Goal: Information Seeking & Learning: Learn about a topic

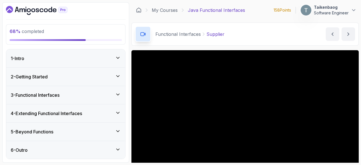
scroll to position [33, 0]
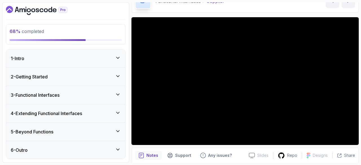
click at [69, 97] on div "3 - Functional Interfaces" at bounding box center [66, 95] width 110 height 7
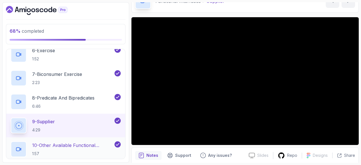
scroll to position [179, 0]
click at [68, 127] on div "9 - Supplier 4:29" at bounding box center [62, 126] width 103 height 16
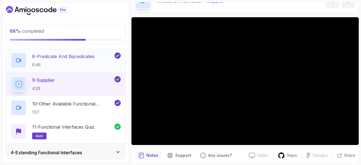
scroll to position [221, 0]
click at [83, 83] on div "9 - Supplier 4:29" at bounding box center [62, 84] width 103 height 16
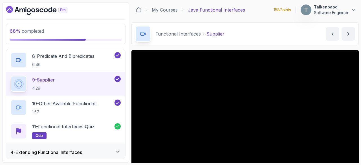
scroll to position [14, 0]
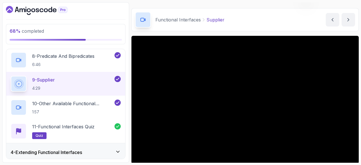
click at [11, 76] on button "9 - Supplier 4:29" at bounding box center [66, 84] width 110 height 16
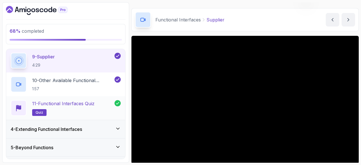
scroll to position [244, 0]
click at [111, 129] on div "4 - Extending Functional Interfaces" at bounding box center [66, 129] width 110 height 7
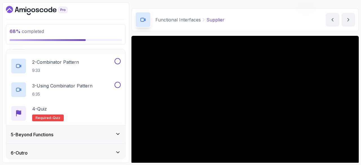
scroll to position [94, 0]
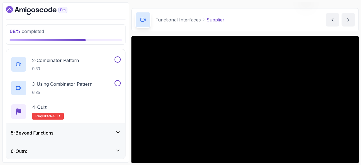
click at [108, 127] on div "5 - Beyond Functions" at bounding box center [65, 133] width 119 height 18
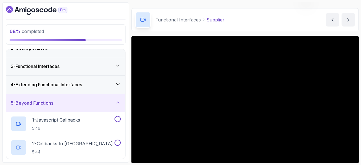
scroll to position [28, 0]
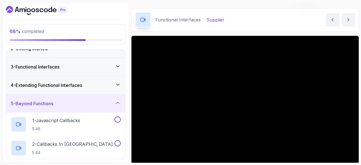
click at [114, 98] on div "5 - Beyond Functions" at bounding box center [65, 103] width 119 height 18
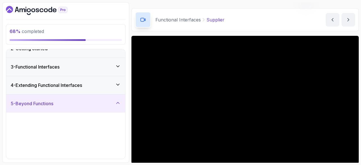
scroll to position [0, 0]
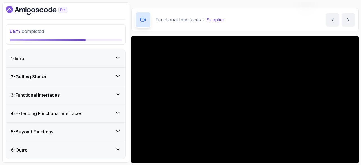
click at [115, 110] on icon at bounding box center [118, 113] width 6 height 6
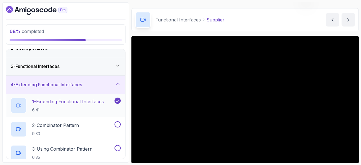
scroll to position [25, 0]
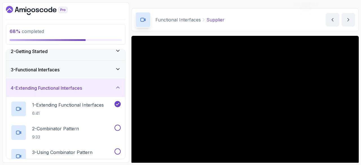
click at [116, 85] on icon at bounding box center [118, 88] width 6 height 6
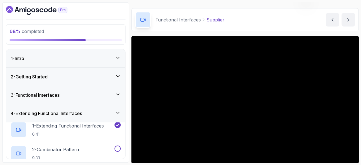
scroll to position [0, 0]
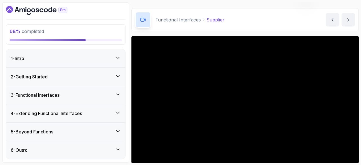
click at [113, 90] on div "3 - Functional Interfaces" at bounding box center [65, 95] width 119 height 18
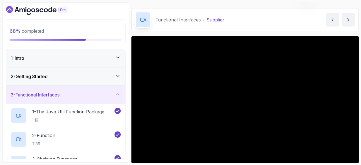
click at [114, 90] on div "3 - Functional Interfaces" at bounding box center [65, 95] width 119 height 18
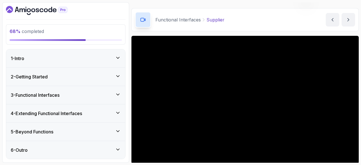
click at [119, 112] on icon at bounding box center [117, 112] width 3 height 1
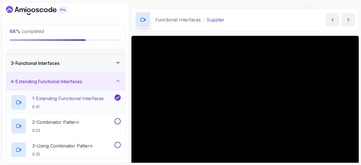
scroll to position [37, 0]
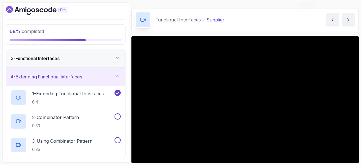
click at [117, 75] on icon at bounding box center [118, 76] width 6 height 6
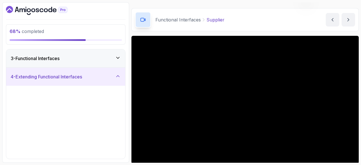
scroll to position [0, 0]
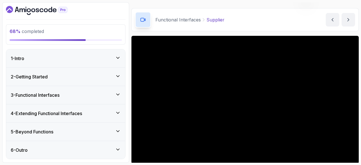
click at [119, 94] on icon at bounding box center [117, 94] width 3 height 1
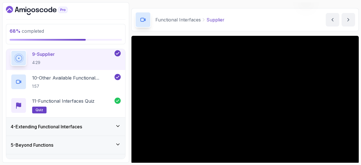
scroll to position [218, 0]
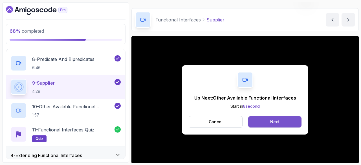
click at [274, 123] on div "Next" at bounding box center [274, 122] width 9 height 6
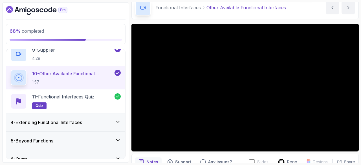
scroll to position [259, 0]
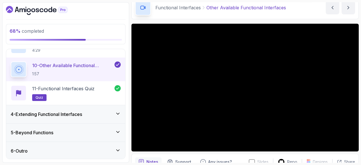
click at [94, 112] on div "4 - Extending Functional Interfaces" at bounding box center [66, 114] width 110 height 7
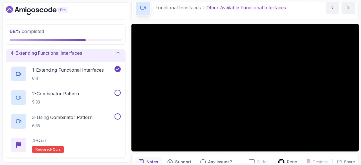
scroll to position [61, 0]
click at [96, 68] on p "1 - Extending Functional Interfaces" at bounding box center [68, 69] width 72 height 7
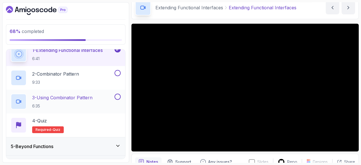
scroll to position [94, 0]
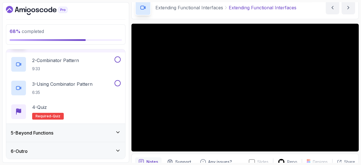
click at [97, 129] on div "5 - Beyond Functions" at bounding box center [66, 132] width 110 height 7
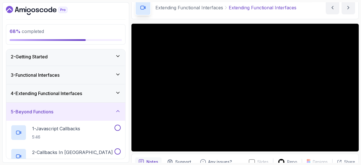
scroll to position [18, 0]
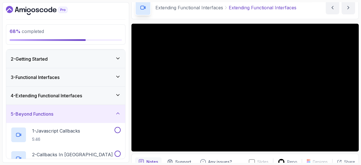
click at [114, 117] on div "5 - Beyond Functions" at bounding box center [65, 114] width 119 height 18
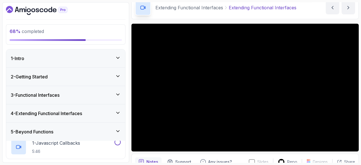
scroll to position [0, 0]
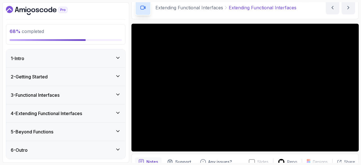
click at [117, 110] on icon at bounding box center [118, 113] width 6 height 6
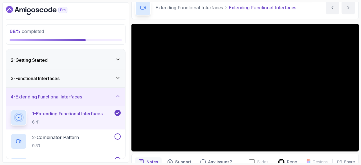
scroll to position [16, 0]
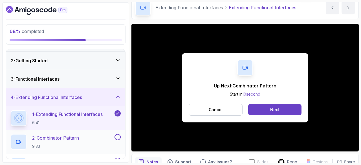
click at [71, 136] on p "2 - Combinator Pattern" at bounding box center [55, 137] width 47 height 7
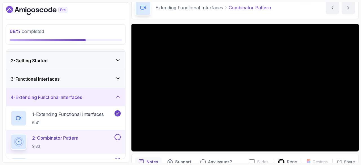
click at [79, 131] on div "2 - Combinator Pattern 9:33" at bounding box center [65, 142] width 119 height 24
click at [122, 139] on div "2 - Combinator Pattern 9:33" at bounding box center [65, 142] width 119 height 24
click at [118, 136] on button at bounding box center [117, 137] width 6 height 6
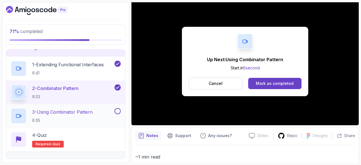
scroll to position [66, 0]
